Goal: Information Seeking & Learning: Check status

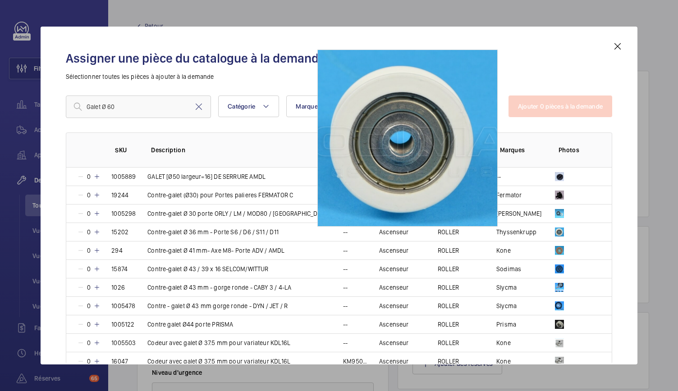
click at [613, 45] on mat-icon at bounding box center [617, 46] width 11 height 11
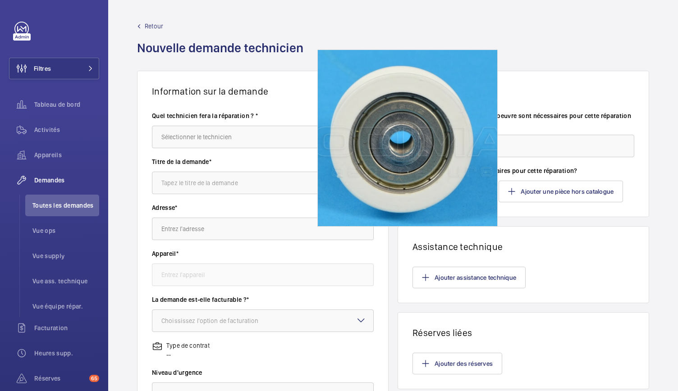
click at [527, 47] on div "Retour Nouvelle demande technicien" at bounding box center [393, 46] width 512 height 49
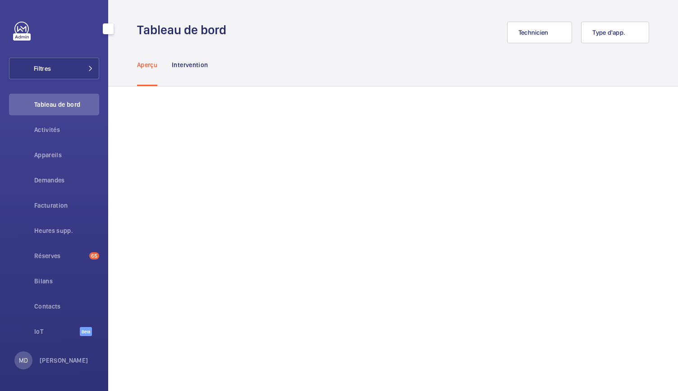
click at [45, 181] on span "Demandes" at bounding box center [66, 180] width 65 height 9
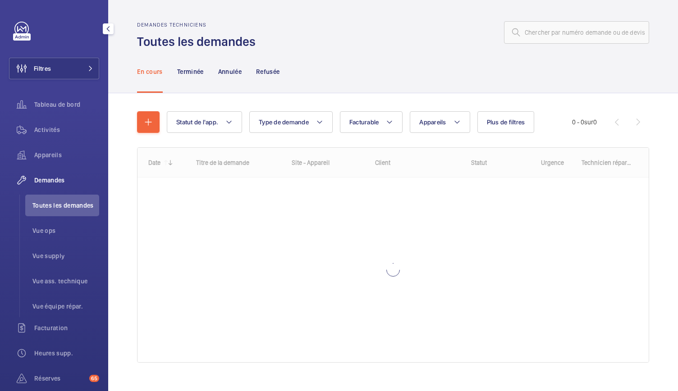
click at [43, 180] on span "Demandes" at bounding box center [66, 180] width 65 height 9
click at [539, 34] on input "text" at bounding box center [576, 32] width 145 height 23
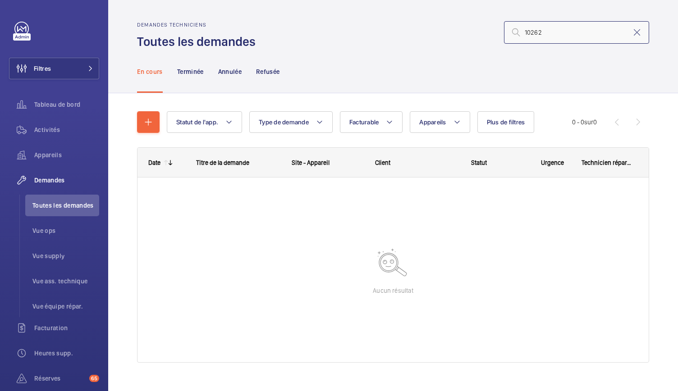
click at [516, 34] on input "10262" at bounding box center [576, 32] width 145 height 23
click at [539, 33] on input "R25-10262" at bounding box center [576, 32] width 145 height 23
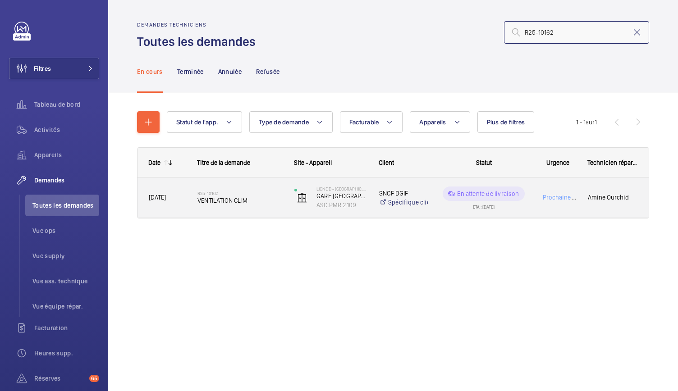
type input "R25-10162"
click at [233, 200] on span "VENTILATION CLIM" at bounding box center [239, 200] width 85 height 9
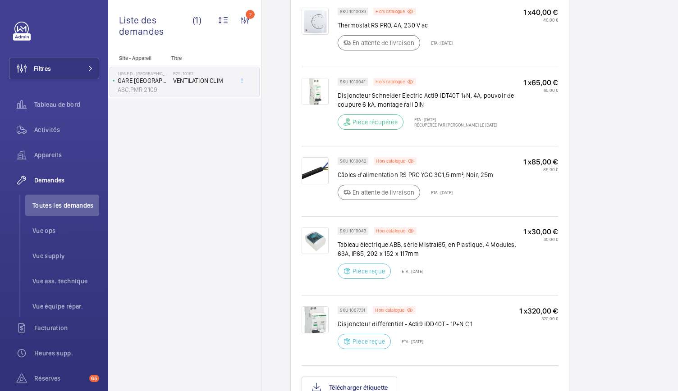
scroll to position [649, 0]
click at [383, 159] on p "Hors catalogue" at bounding box center [390, 160] width 29 height 3
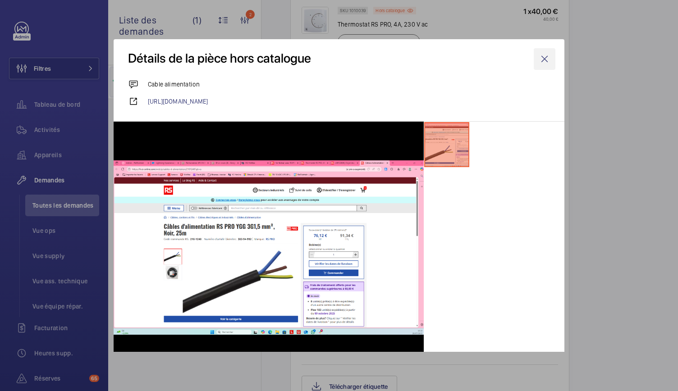
click at [534, 63] on wm-front-icon-button at bounding box center [545, 59] width 22 height 22
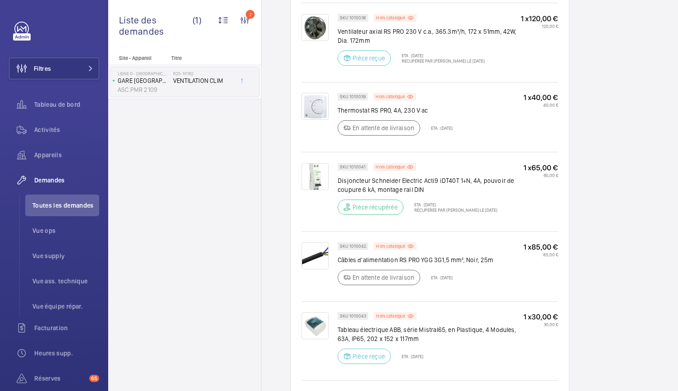
scroll to position [555, 0]
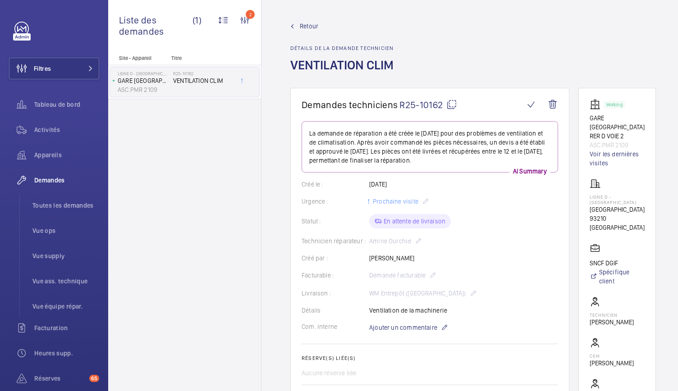
scroll to position [719, 0]
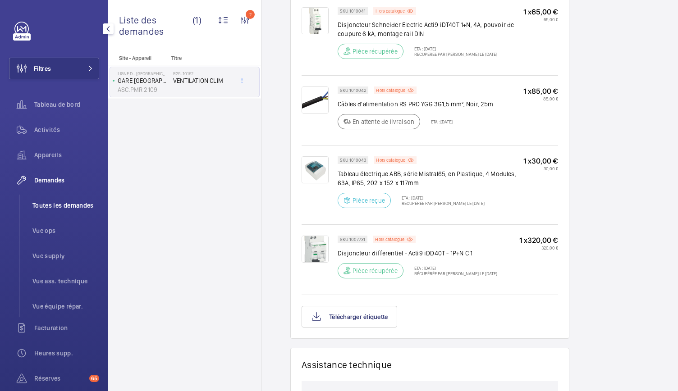
click at [55, 201] on li "Toutes les demandes" at bounding box center [62, 206] width 74 height 22
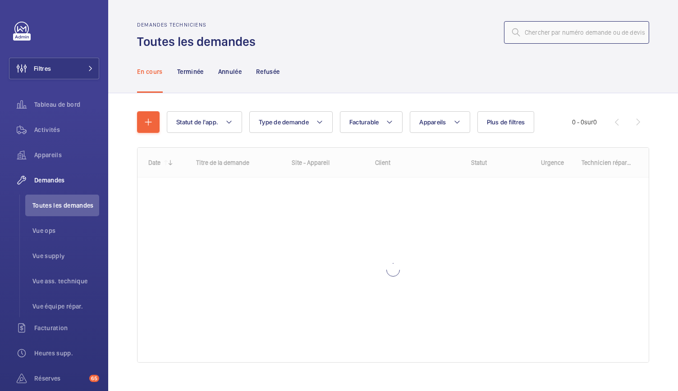
click at [553, 32] on input "text" at bounding box center [576, 32] width 145 height 23
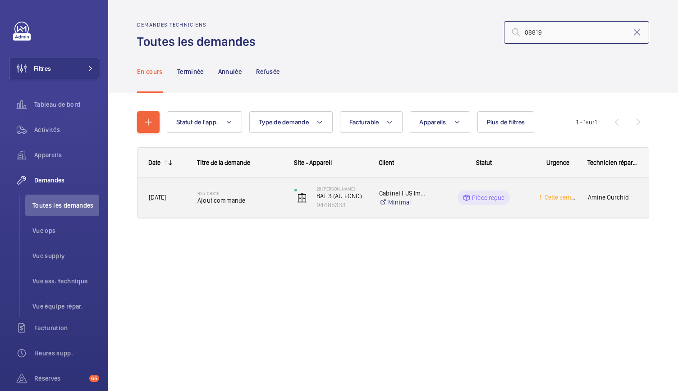
type input "08819"
click at [237, 199] on span "Ajout commande" at bounding box center [239, 200] width 85 height 9
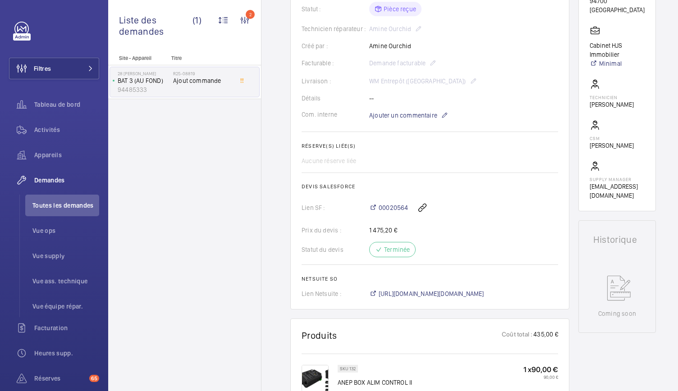
scroll to position [208, 0]
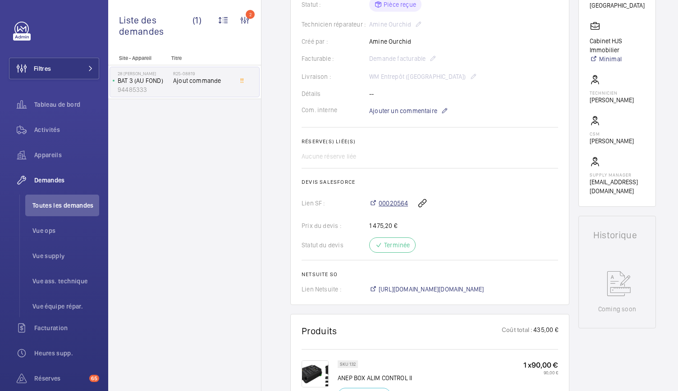
click at [395, 204] on span "00020564" at bounding box center [393, 203] width 29 height 9
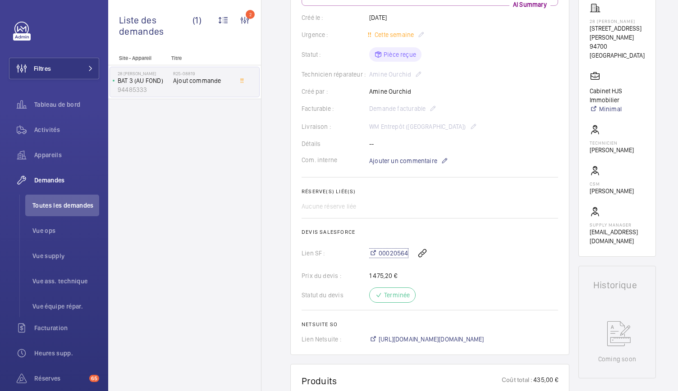
scroll to position [0, 0]
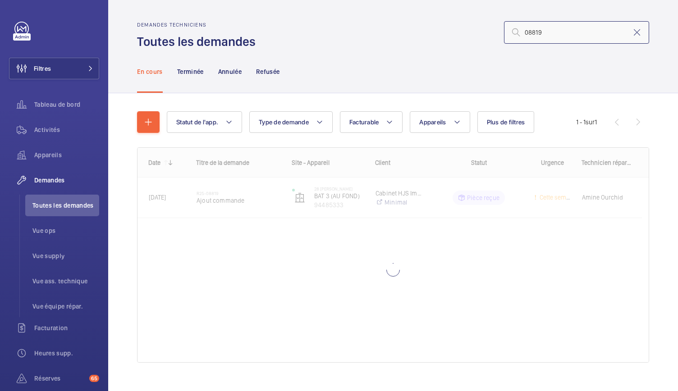
drag, startPoint x: 562, startPoint y: 35, endPoint x: 487, endPoint y: 33, distance: 74.8
click at [487, 33] on div "08819" at bounding box center [455, 33] width 388 height 22
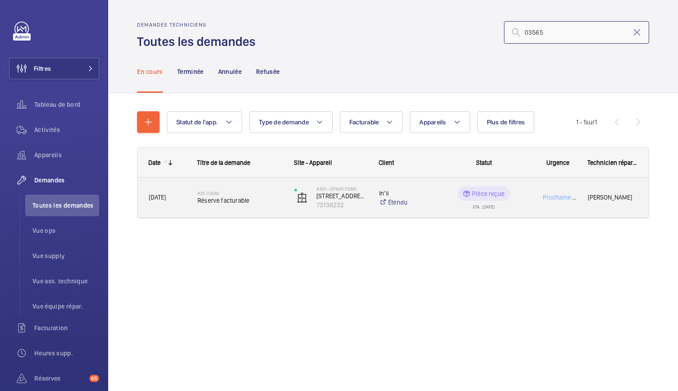
type input "03565"
click at [201, 206] on div "R25-03565 Réserve facturable" at bounding box center [239, 198] width 85 height 26
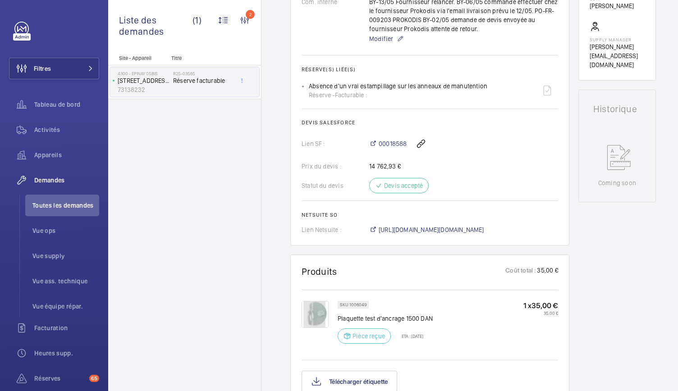
scroll to position [325, 0]
click at [397, 148] on span "00018588" at bounding box center [393, 143] width 28 height 9
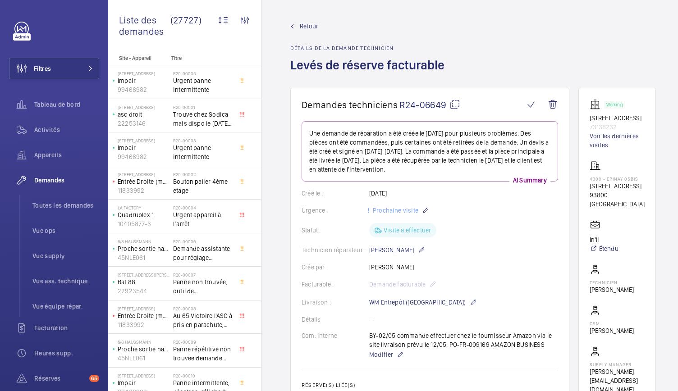
click at [306, 27] on span "Retour" at bounding box center [309, 26] width 18 height 9
click at [307, 24] on span "Retour" at bounding box center [309, 26] width 18 height 9
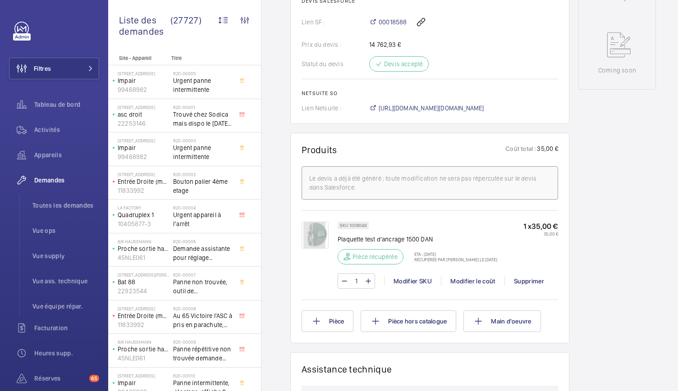
scroll to position [484, 0]
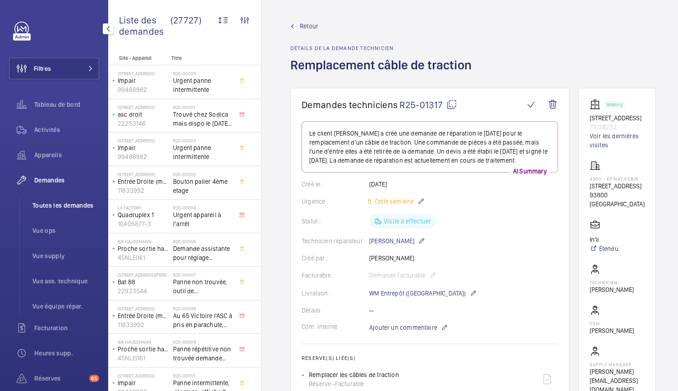
click at [59, 212] on li "Toutes les demandes" at bounding box center [62, 206] width 74 height 22
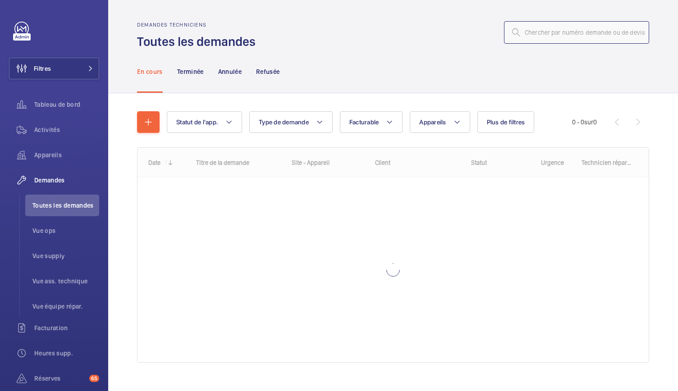
click at [552, 29] on input "text" at bounding box center [576, 32] width 145 height 23
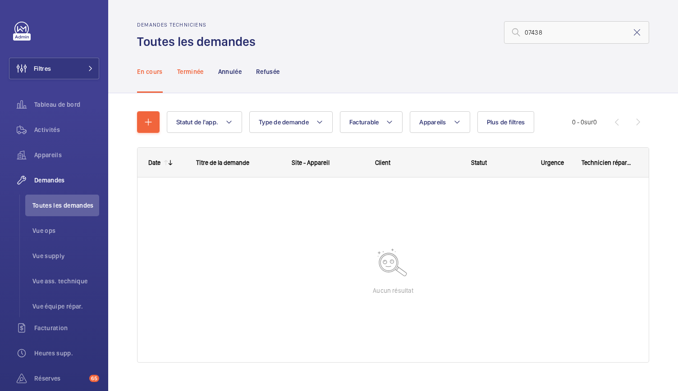
click at [190, 72] on p "Terminée" at bounding box center [190, 71] width 27 height 9
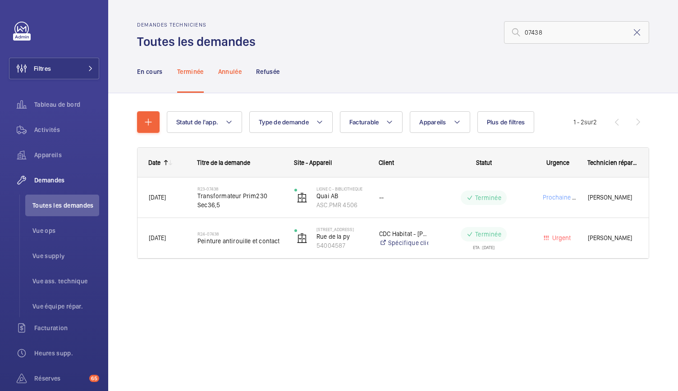
click at [237, 71] on p "Annulée" at bounding box center [229, 71] width 23 height 9
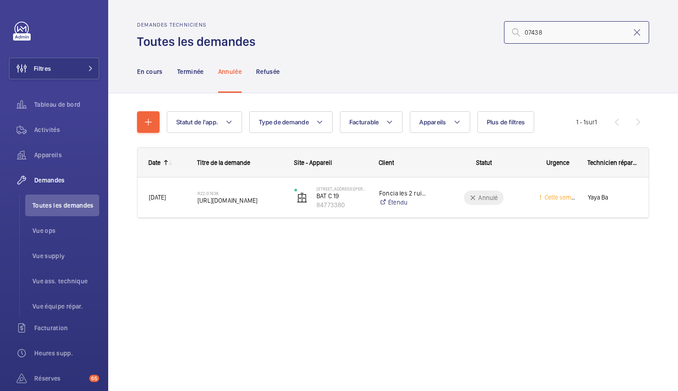
click at [525, 33] on input "07438" at bounding box center [576, 32] width 145 height 23
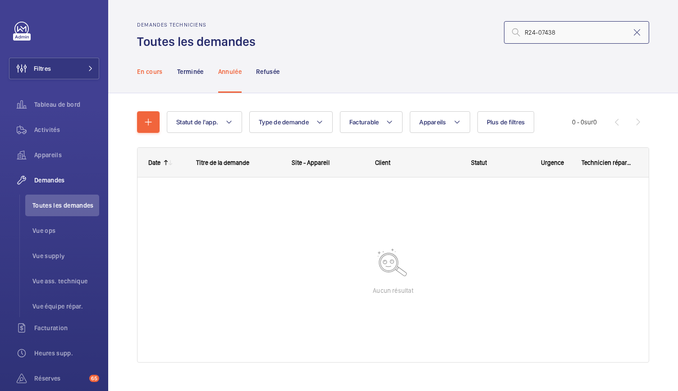
type input "R24-07438"
click at [150, 73] on p "En cours" at bounding box center [150, 71] width 26 height 9
click at [188, 76] on div "Terminée" at bounding box center [190, 71] width 27 height 43
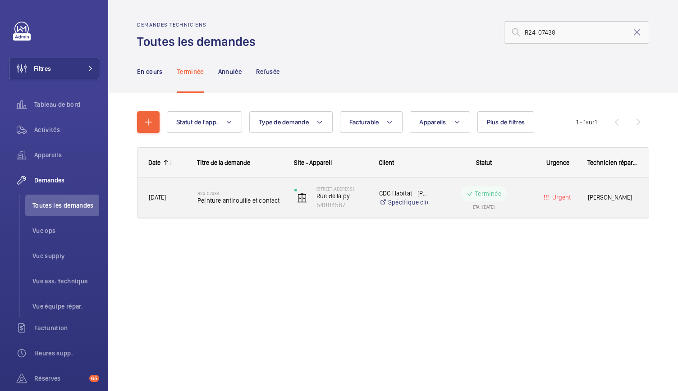
click at [252, 205] on div "R24-07438 Peinture antirouille et contact" at bounding box center [239, 198] width 85 height 26
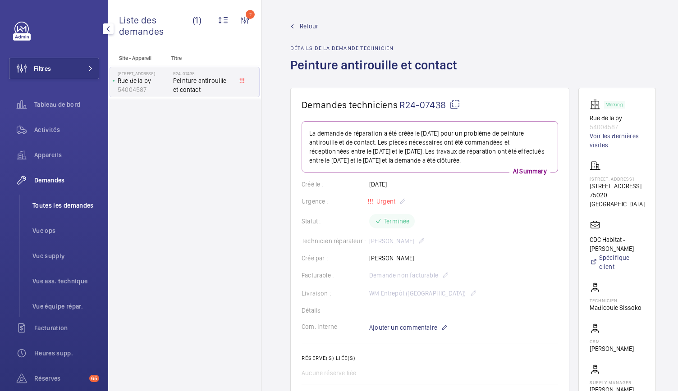
click at [70, 209] on span "Toutes les demandes" at bounding box center [65, 205] width 67 height 9
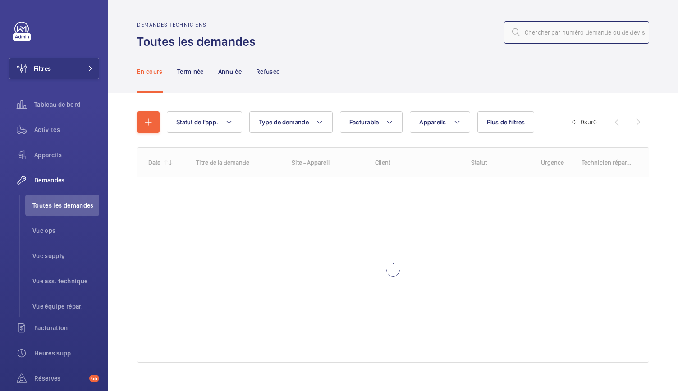
click at [570, 35] on input "text" at bounding box center [576, 32] width 145 height 23
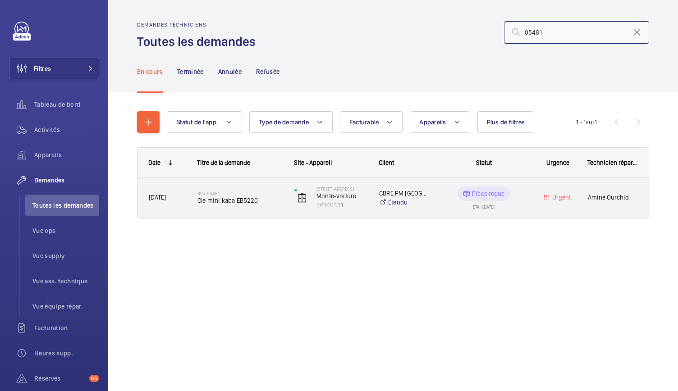
type input "05481"
click at [244, 197] on span "Clé mini kaba EB5220" at bounding box center [239, 200] width 85 height 9
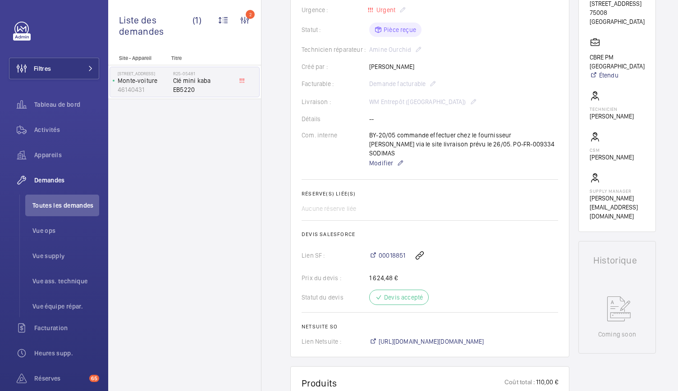
scroll to position [177, 0]
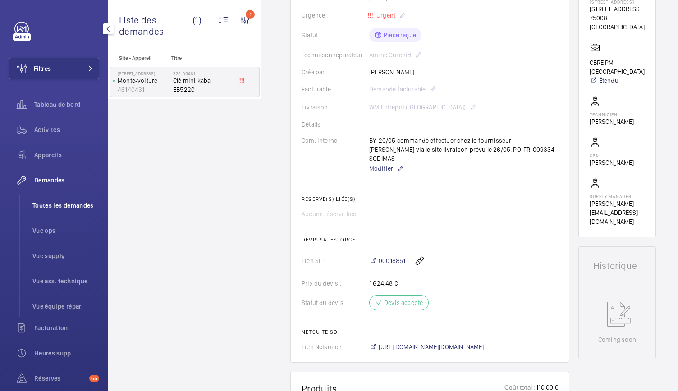
click at [55, 201] on span "Toutes les demandes" at bounding box center [65, 205] width 67 height 9
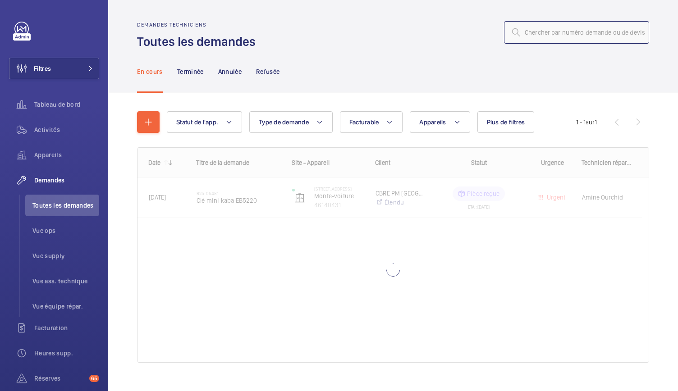
click at [534, 30] on input "text" at bounding box center [576, 32] width 145 height 23
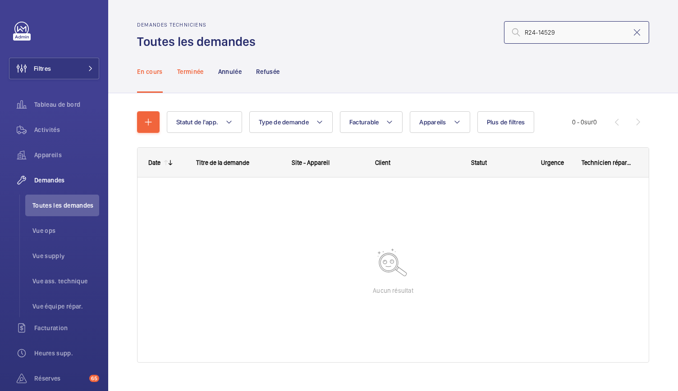
type input "R24-14529"
click at [191, 74] on p "Terminée" at bounding box center [190, 71] width 27 height 9
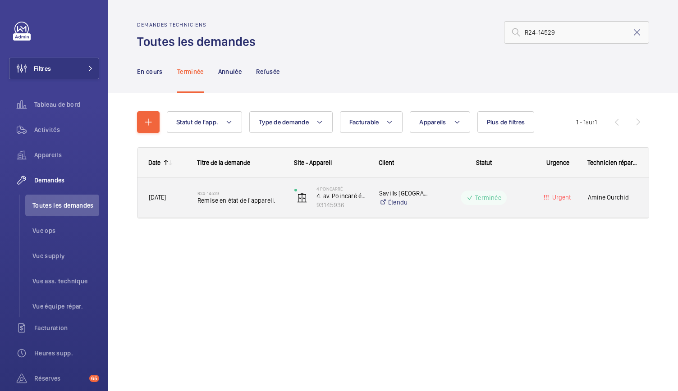
click at [268, 206] on div "R24-14529 Remise en état de l'appareil." at bounding box center [239, 198] width 85 height 26
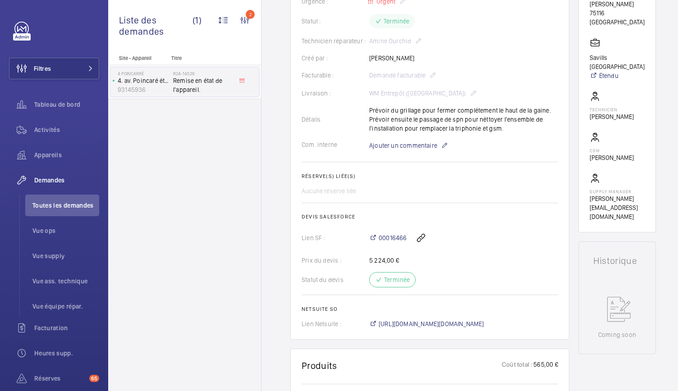
scroll to position [185, 0]
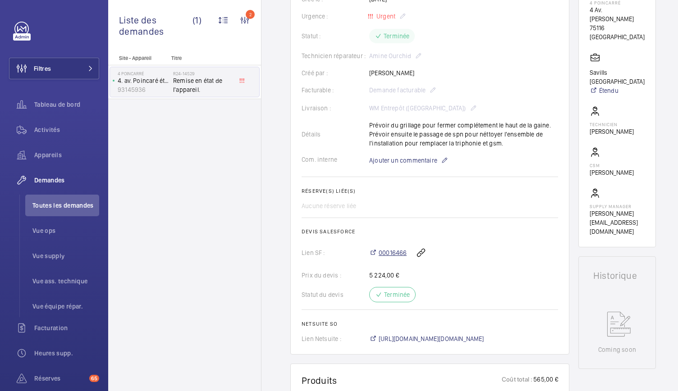
click at [405, 250] on span "00016466" at bounding box center [393, 252] width 28 height 9
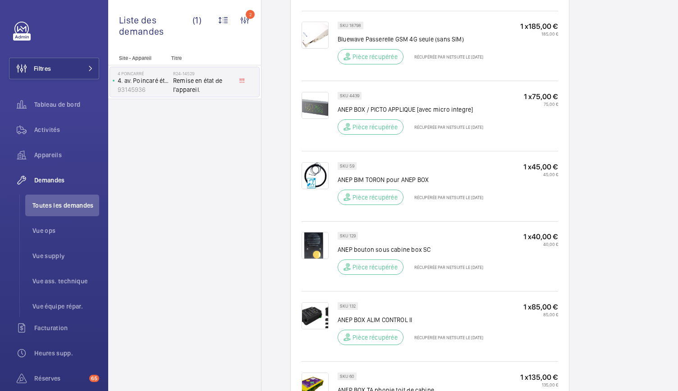
scroll to position [631, 0]
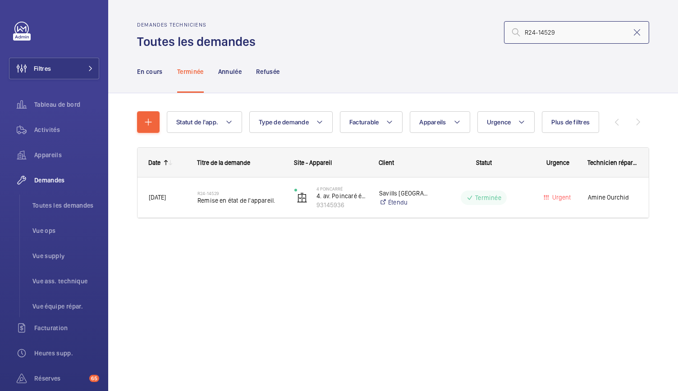
click at [569, 30] on input "R24-14529" at bounding box center [576, 32] width 145 height 23
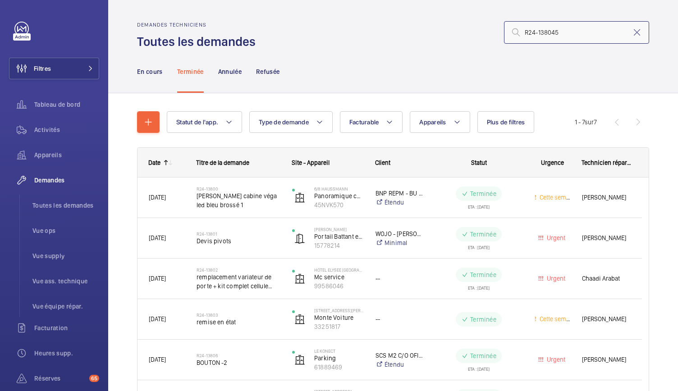
click at [545, 33] on input "R24-138045" at bounding box center [576, 32] width 145 height 23
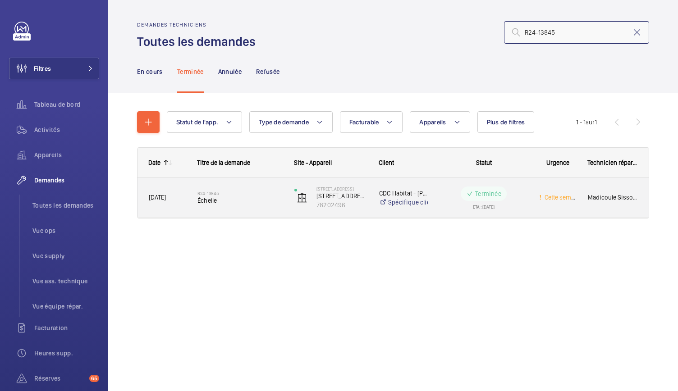
type input "R24-13845"
click at [223, 196] on span "Échelle" at bounding box center [239, 200] width 85 height 9
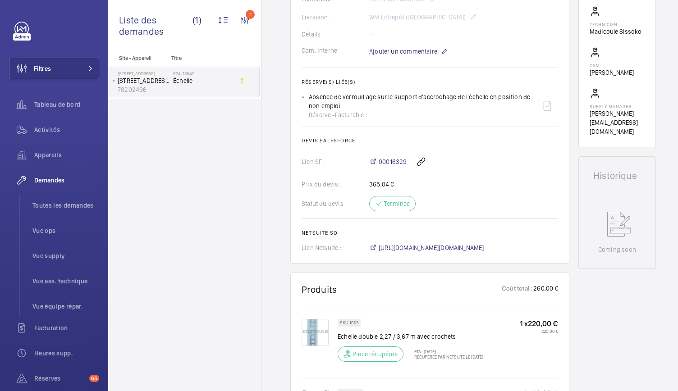
scroll to position [276, 0]
click at [386, 160] on span "00016329" at bounding box center [393, 162] width 28 height 9
click at [63, 207] on span "Toutes les demandes" at bounding box center [65, 205] width 67 height 9
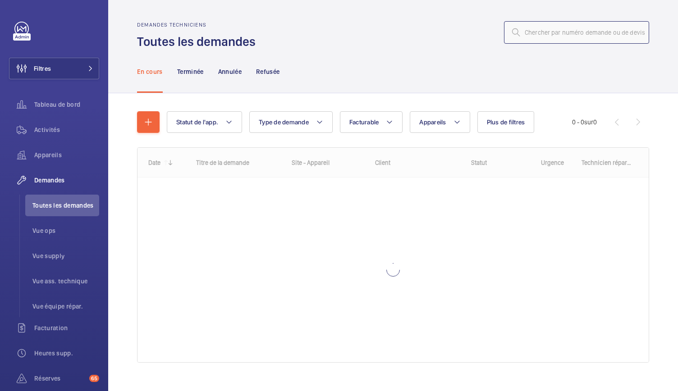
click at [525, 40] on input "text" at bounding box center [576, 32] width 145 height 23
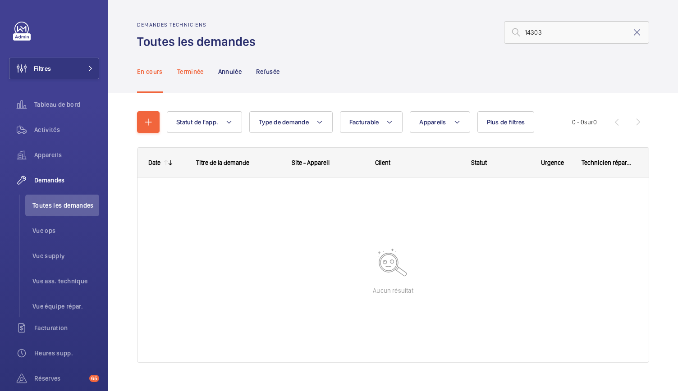
click at [191, 74] on p "Terminée" at bounding box center [190, 71] width 27 height 9
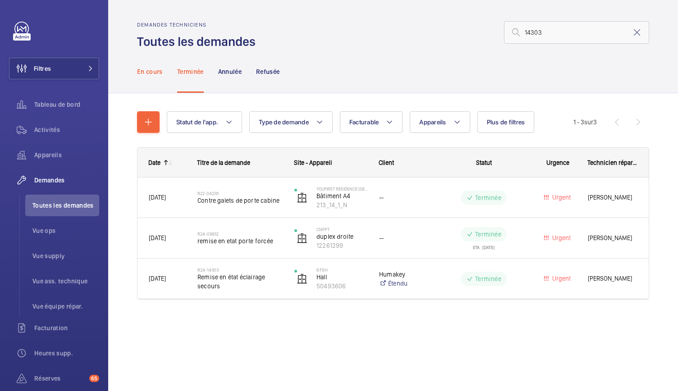
click at [158, 70] on p "En cours" at bounding box center [150, 71] width 26 height 9
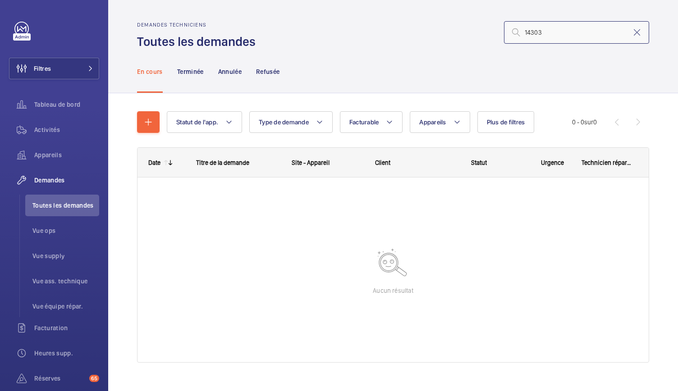
click at [515, 36] on input "14303" at bounding box center [576, 32] width 145 height 23
type input "R24-14303"
click at [202, 73] on p "Terminée" at bounding box center [190, 71] width 27 height 9
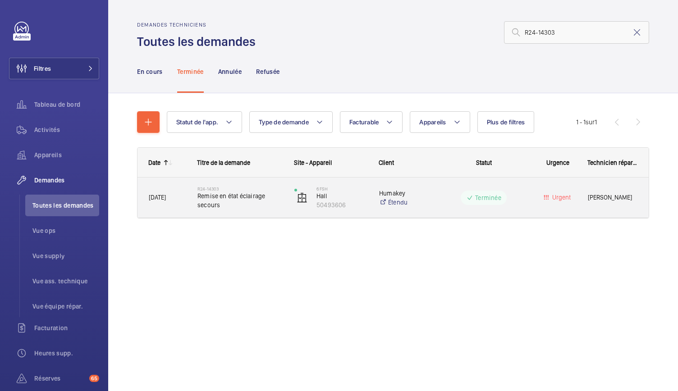
click at [249, 201] on span "Remise en état éclairage secours" at bounding box center [239, 201] width 85 height 18
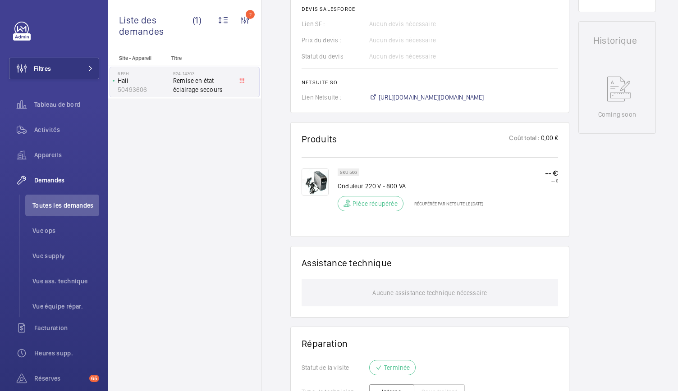
scroll to position [517, 0]
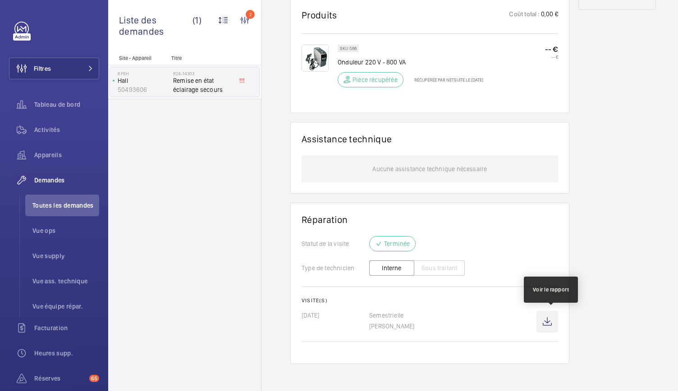
click at [550, 325] on wm-front-icon-button at bounding box center [547, 322] width 22 height 22
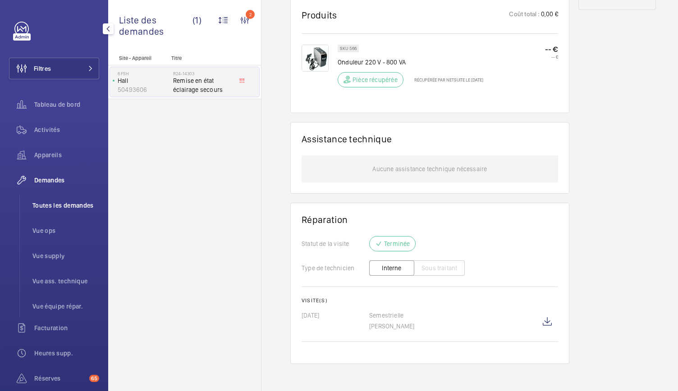
click at [55, 204] on span "Toutes les demandes" at bounding box center [65, 205] width 67 height 9
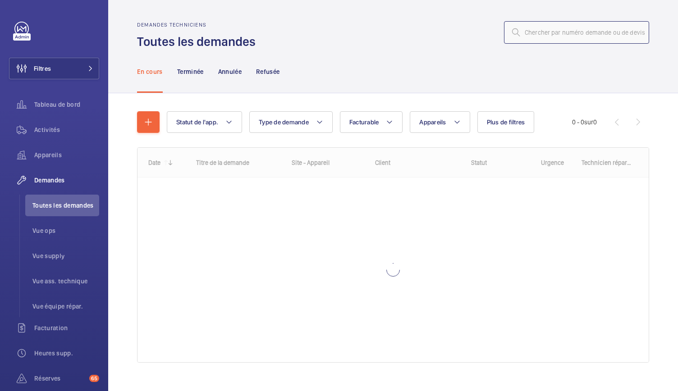
click at [520, 31] on input "text" at bounding box center [576, 32] width 145 height 23
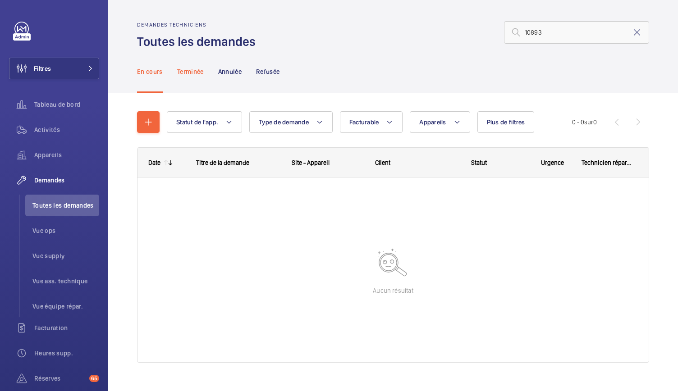
click at [182, 71] on p "Terminée" at bounding box center [190, 71] width 27 height 9
click at [517, 36] on input "10893" at bounding box center [576, 32] width 145 height 23
type input "R25-10893"
click at [141, 74] on p "En cours" at bounding box center [150, 71] width 26 height 9
click at [193, 74] on p "Terminée" at bounding box center [190, 71] width 27 height 9
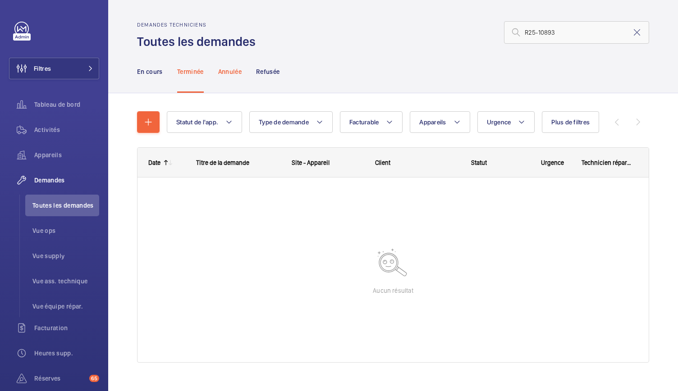
click at [234, 70] on p "Annulée" at bounding box center [229, 71] width 23 height 9
click at [259, 72] on p "Refusée" at bounding box center [267, 71] width 23 height 9
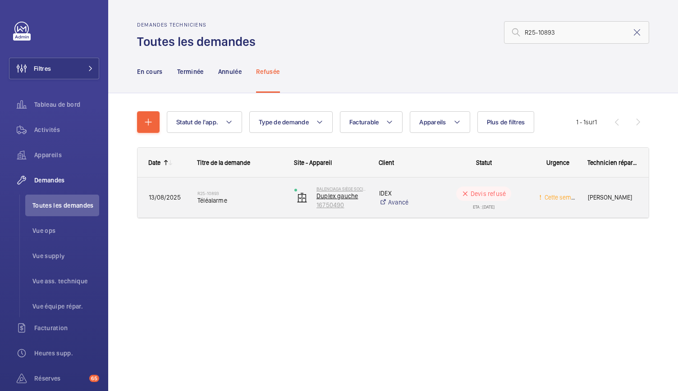
click at [316, 201] on p "16750490" at bounding box center [341, 205] width 51 height 9
click at [214, 198] on span "Téléalarme" at bounding box center [239, 200] width 85 height 9
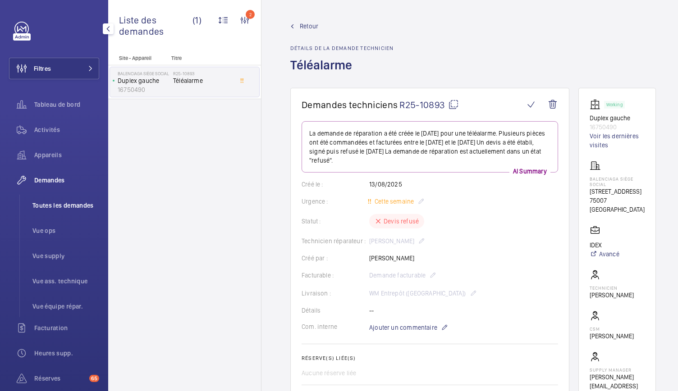
click at [62, 210] on span "Toutes les demandes" at bounding box center [65, 205] width 67 height 9
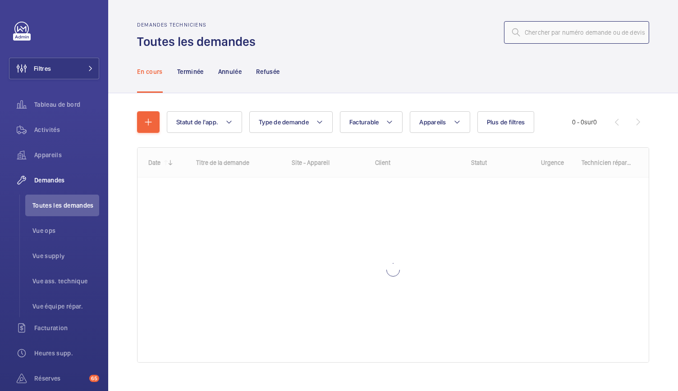
click at [557, 27] on input "text" at bounding box center [576, 32] width 145 height 23
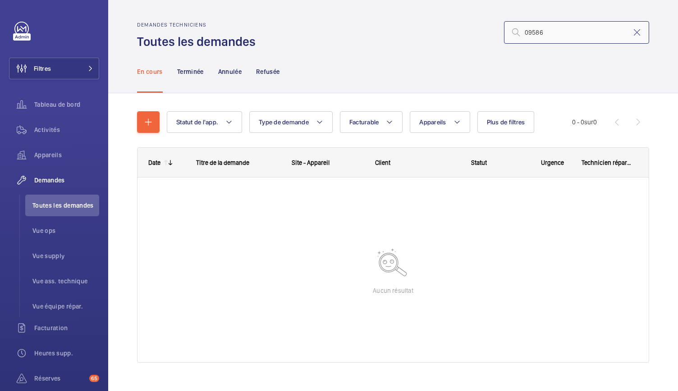
click at [516, 29] on input "09586" at bounding box center [576, 32] width 145 height 23
click at [527, 32] on input "09586" at bounding box center [576, 32] width 145 height 23
click at [516, 35] on input "09586" at bounding box center [576, 32] width 145 height 23
type input "R25-09586"
click at [199, 69] on p "Terminée" at bounding box center [190, 71] width 27 height 9
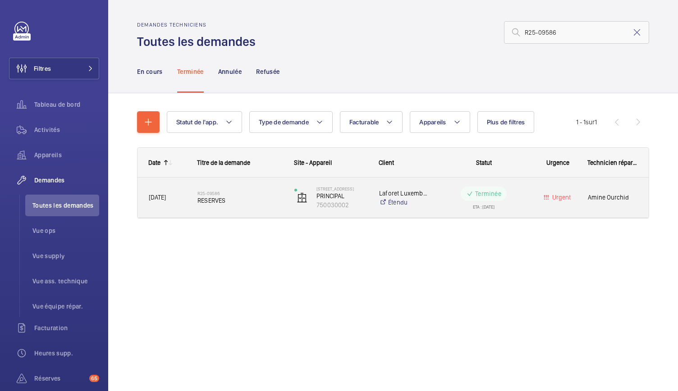
click at [222, 200] on span "RESERVES" at bounding box center [239, 200] width 85 height 9
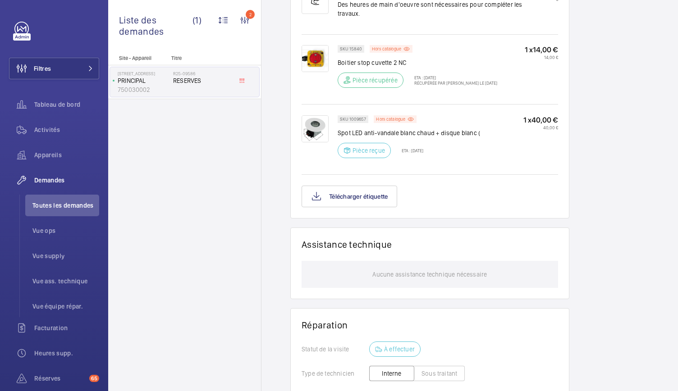
scroll to position [881, 0]
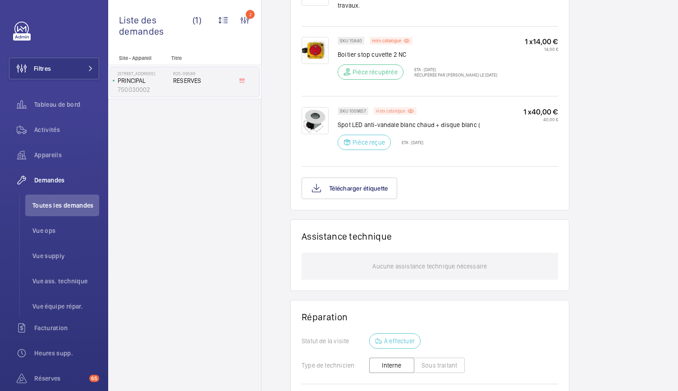
click at [390, 109] on p "Hors catalogue" at bounding box center [390, 110] width 29 height 3
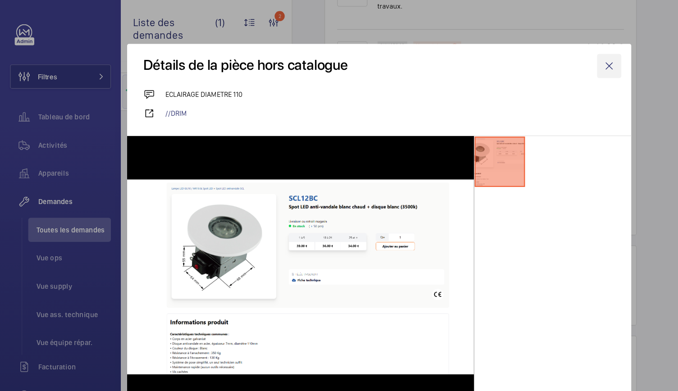
click at [534, 64] on wm-front-icon-button at bounding box center [545, 59] width 22 height 22
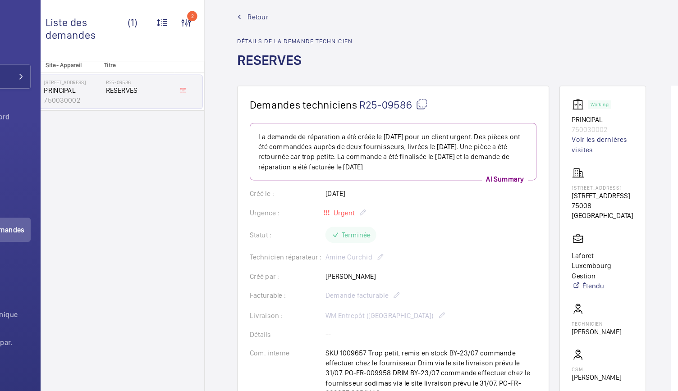
scroll to position [0, 0]
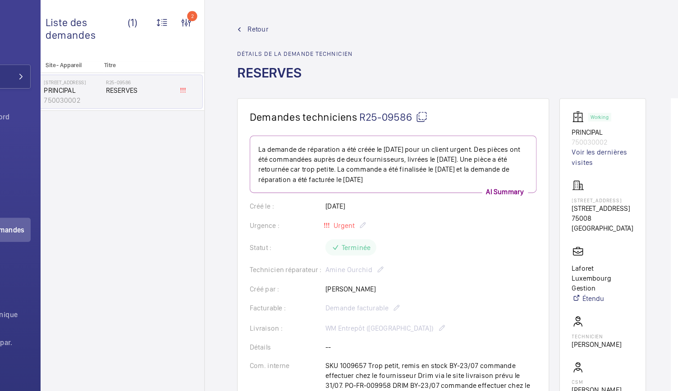
drag, startPoint x: 428, startPoint y: 104, endPoint x: 379, endPoint y: 106, distance: 48.3
click at [392, 106] on span "R25-09586" at bounding box center [422, 104] width 61 height 11
copy span "R25-09586"
drag, startPoint x: 379, startPoint y: 106, endPoint x: 423, endPoint y: 110, distance: 43.9
click at [423, 110] on wm-front-card-header "Demandes techniciens R25-09586" at bounding box center [423, 110] width 256 height 22
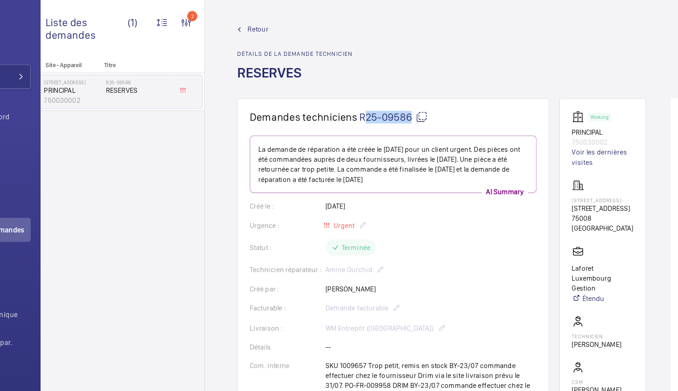
copy span "R25-0958"
click at [286, 17] on wm-front-admin-header "Retour Détails de la demande technicien RESERVES" at bounding box center [466, 44] width 423 height 88
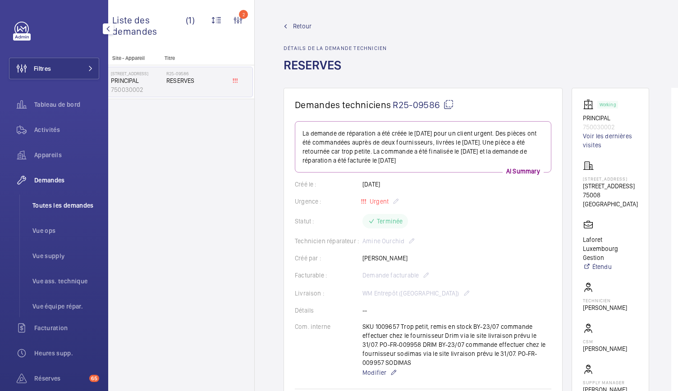
click at [54, 206] on span "Toutes les demandes" at bounding box center [65, 205] width 67 height 9
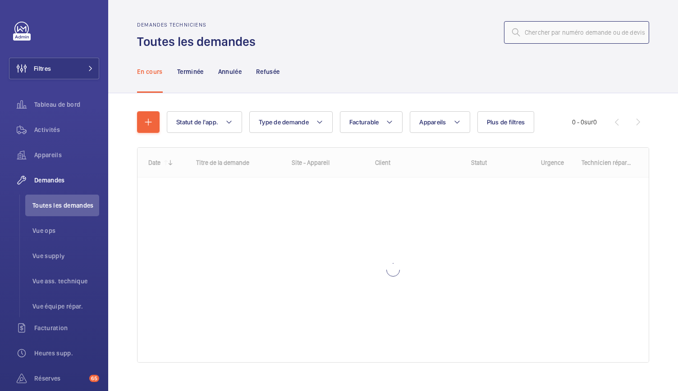
click at [546, 37] on input "text" at bounding box center [576, 32] width 145 height 23
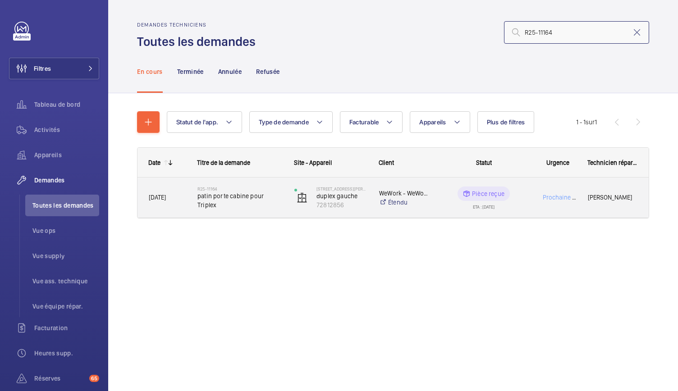
type input "R25-11164"
click at [252, 203] on span "patin porte cabine pour Triplex" at bounding box center [239, 201] width 85 height 18
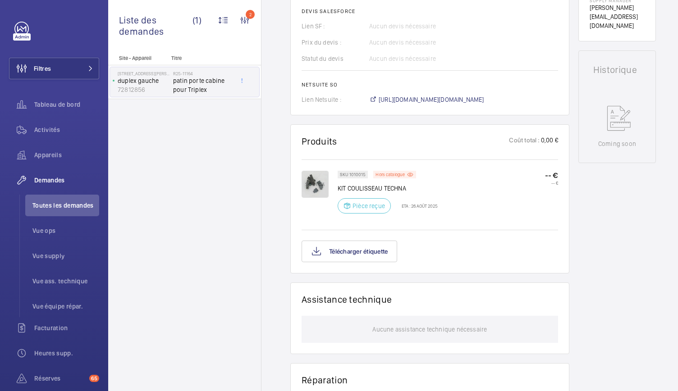
scroll to position [425, 0]
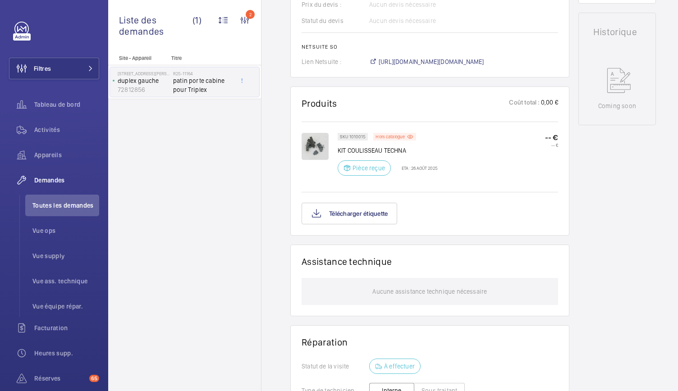
click at [310, 150] on img at bounding box center [314, 146] width 27 height 27
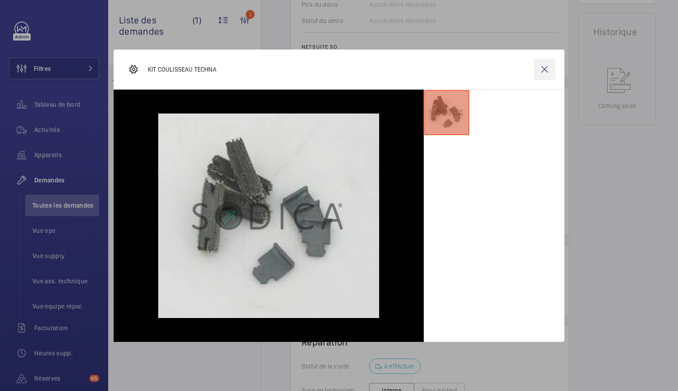
click at [544, 66] on wm-front-icon-button at bounding box center [545, 70] width 22 height 22
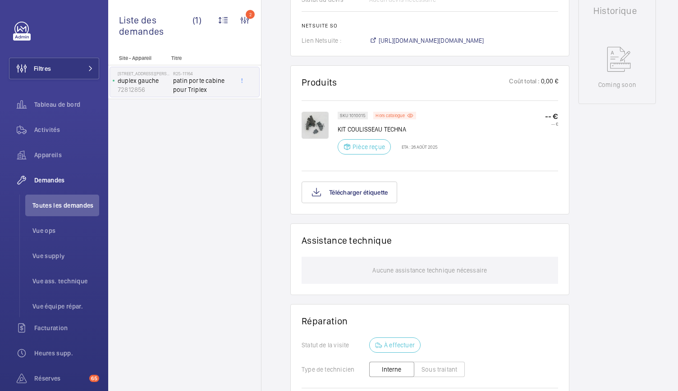
scroll to position [343, 0]
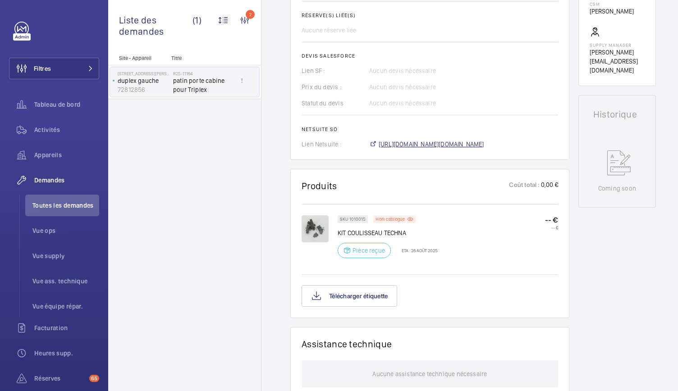
click at [417, 142] on span "[URL][DOMAIN_NAME][DOMAIN_NAME]" at bounding box center [431, 144] width 105 height 9
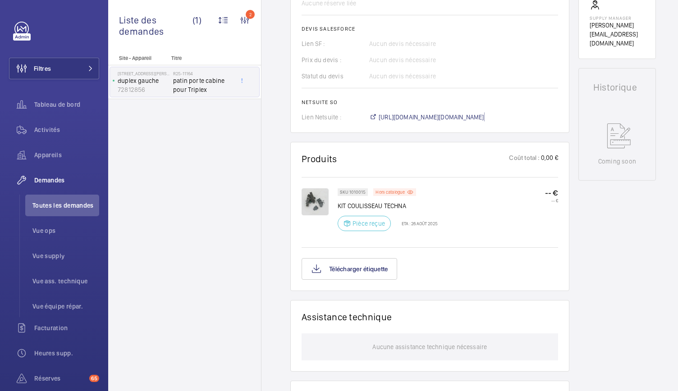
scroll to position [272, 0]
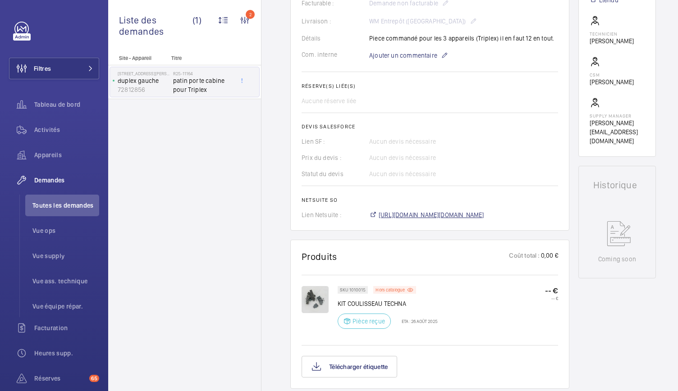
click at [477, 212] on span "[URL][DOMAIN_NAME][DOMAIN_NAME]" at bounding box center [431, 214] width 105 height 9
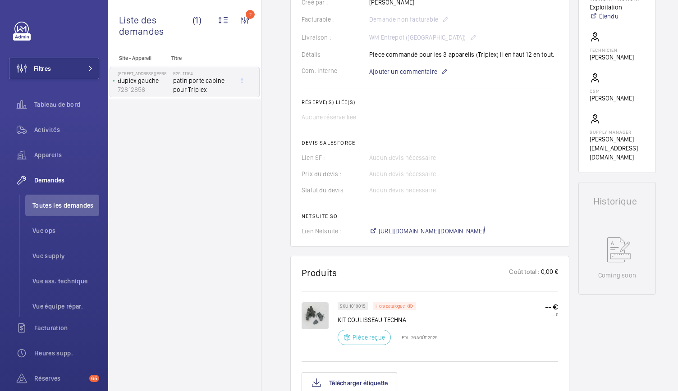
scroll to position [0, 0]
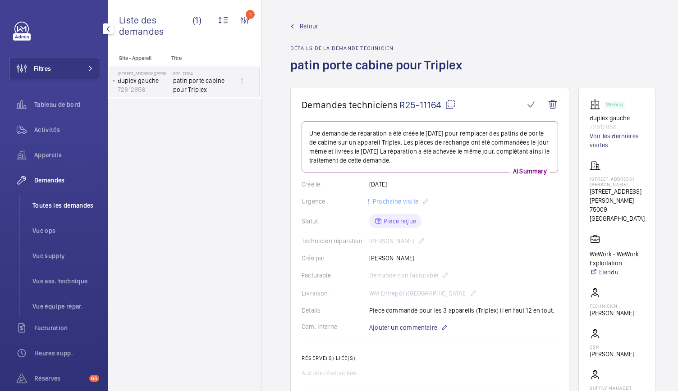
click at [51, 204] on span "Toutes les demandes" at bounding box center [65, 205] width 67 height 9
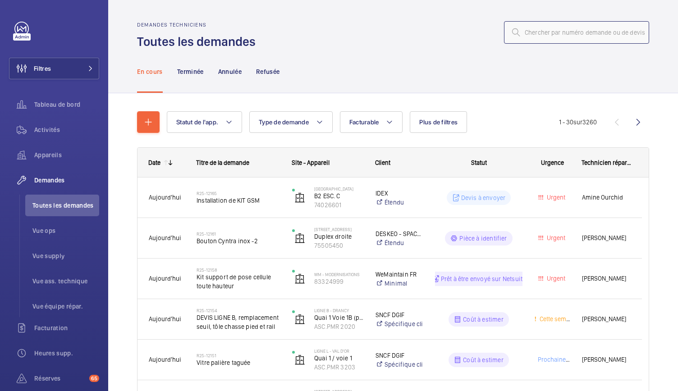
click at [520, 32] on input "text" at bounding box center [576, 32] width 145 height 23
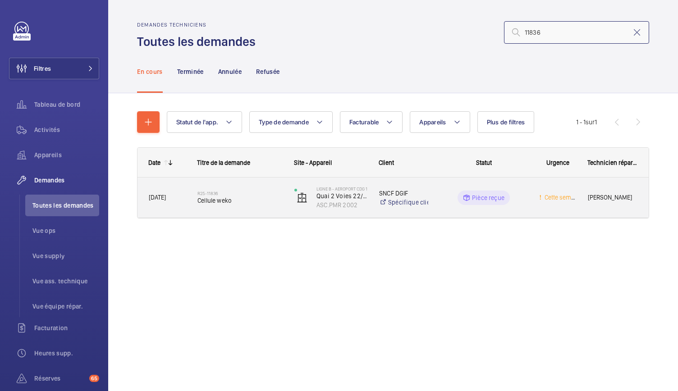
type input "11836"
click at [231, 201] on span "Cellule weko" at bounding box center [239, 200] width 85 height 9
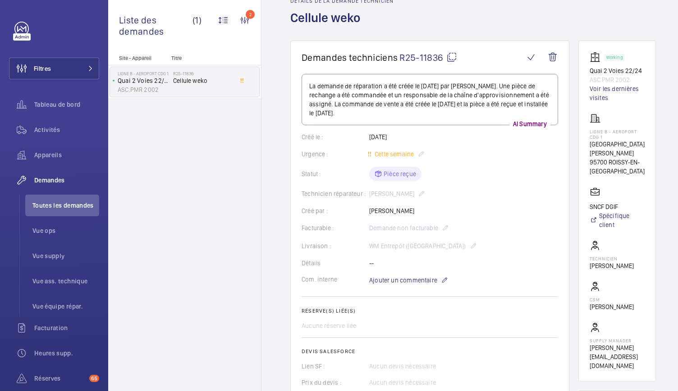
scroll to position [50, 0]
